Goal: Navigation & Orientation: Understand site structure

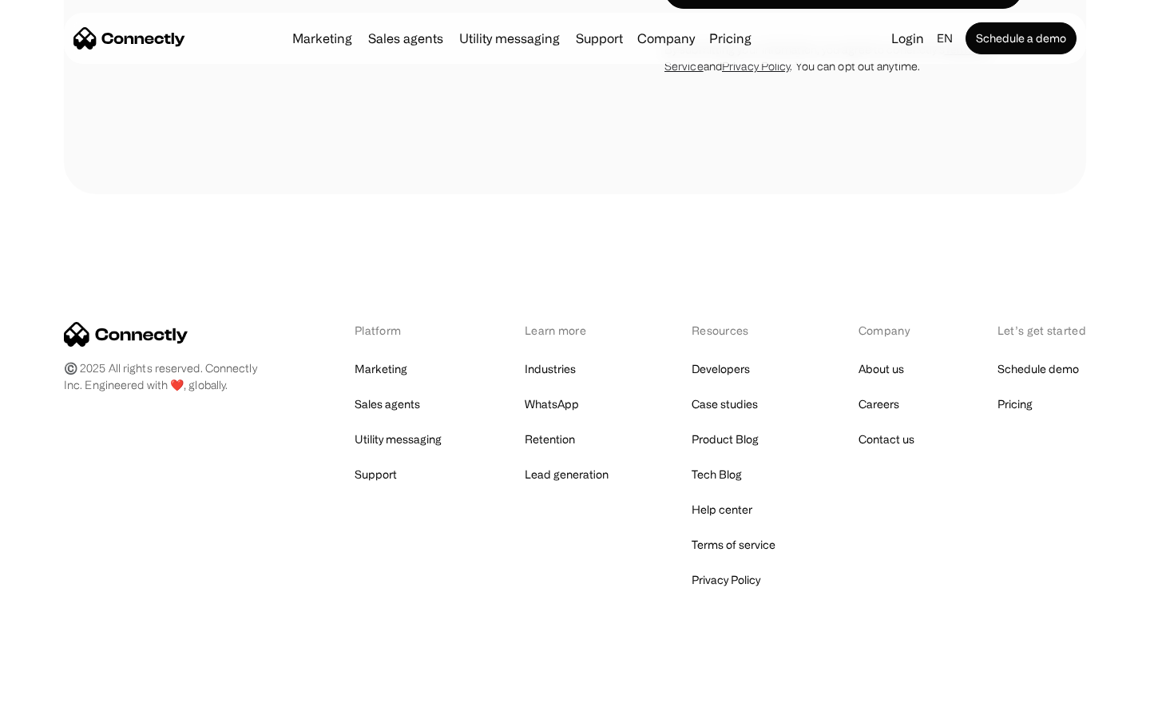
scroll to position [1368, 0]
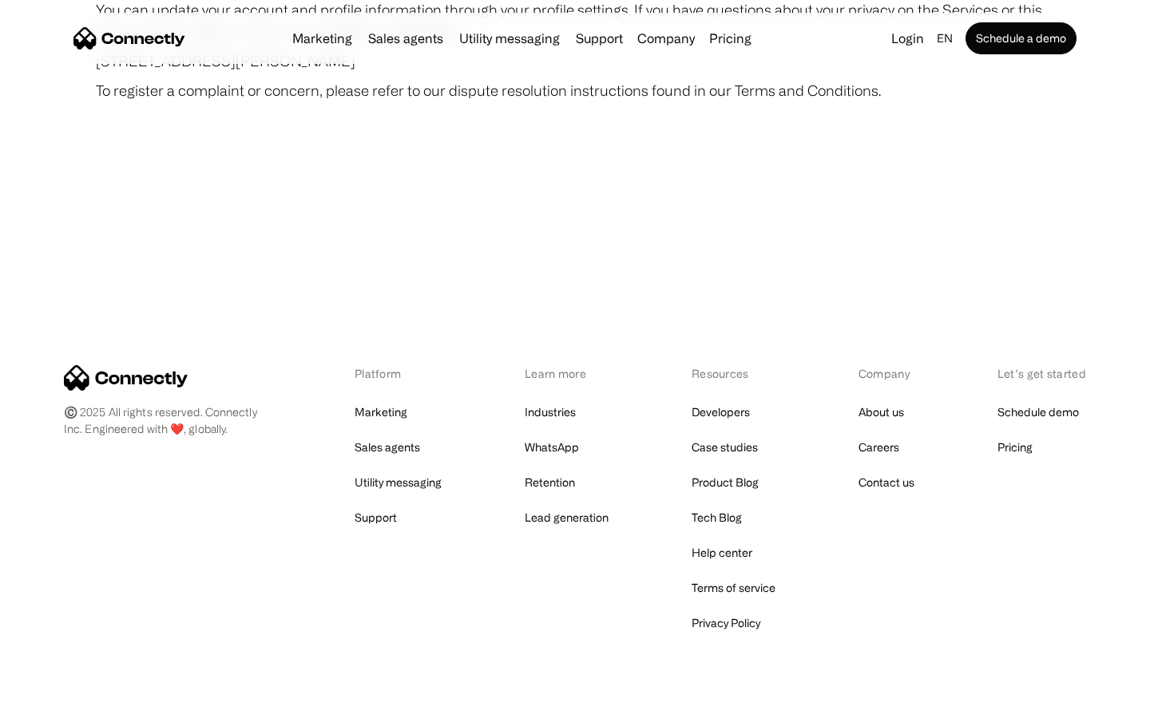
scroll to position [9294, 0]
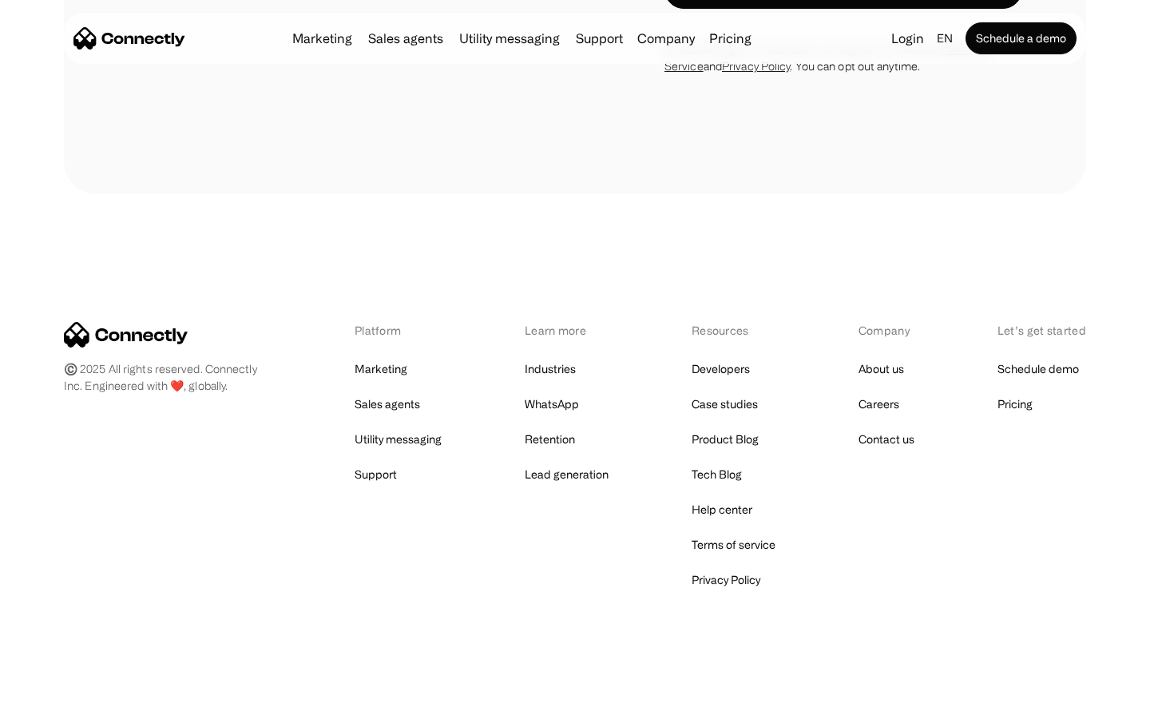
scroll to position [2340, 0]
